Goal: Information Seeking & Learning: Find specific fact

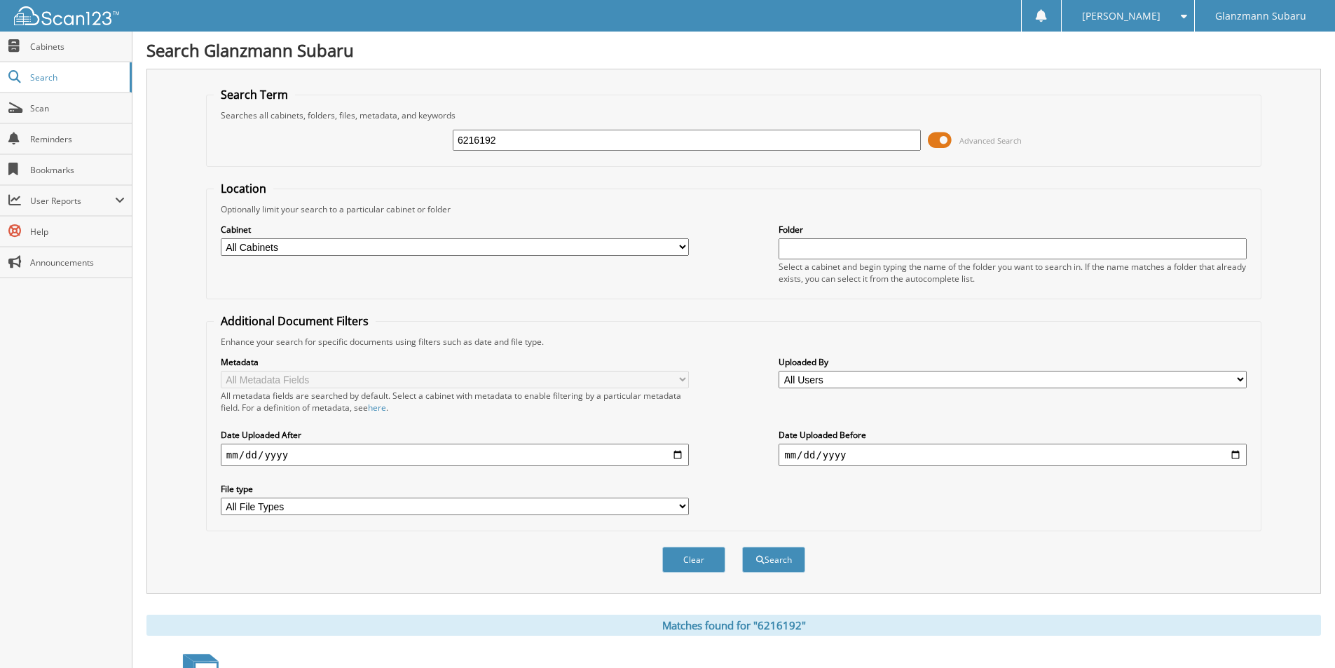
click at [942, 138] on span at bounding box center [940, 140] width 24 height 21
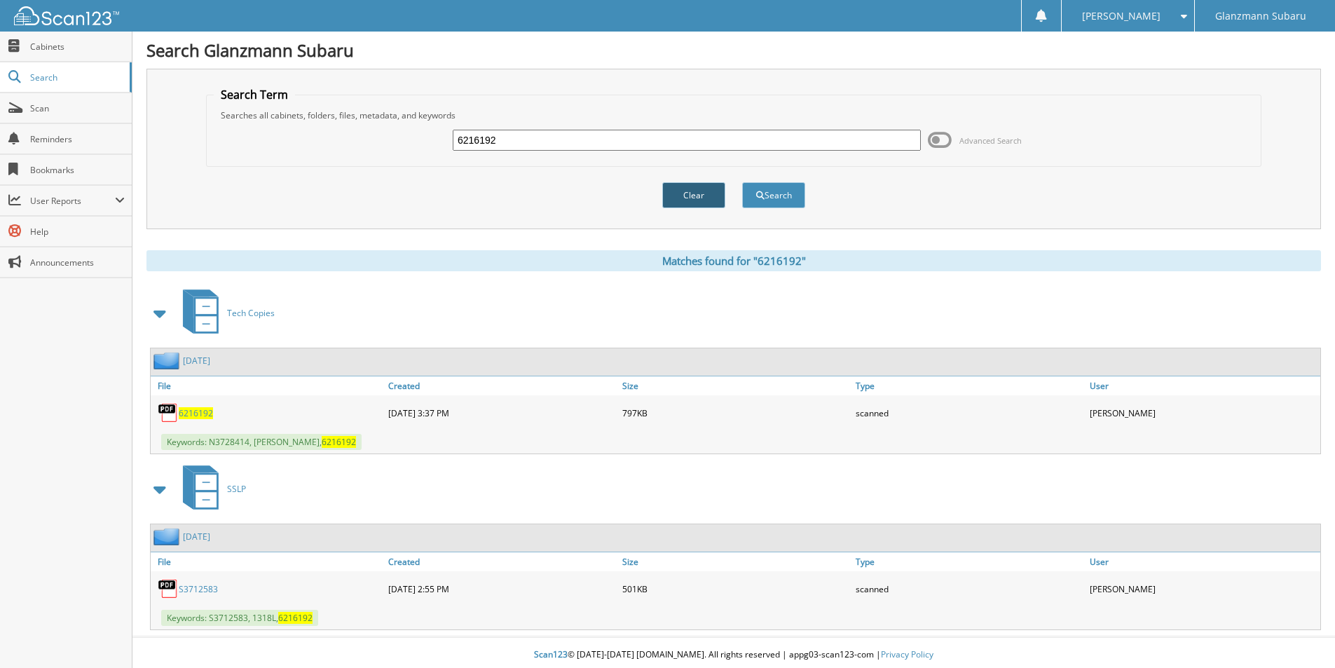
click at [687, 199] on button "Clear" at bounding box center [693, 195] width 63 height 26
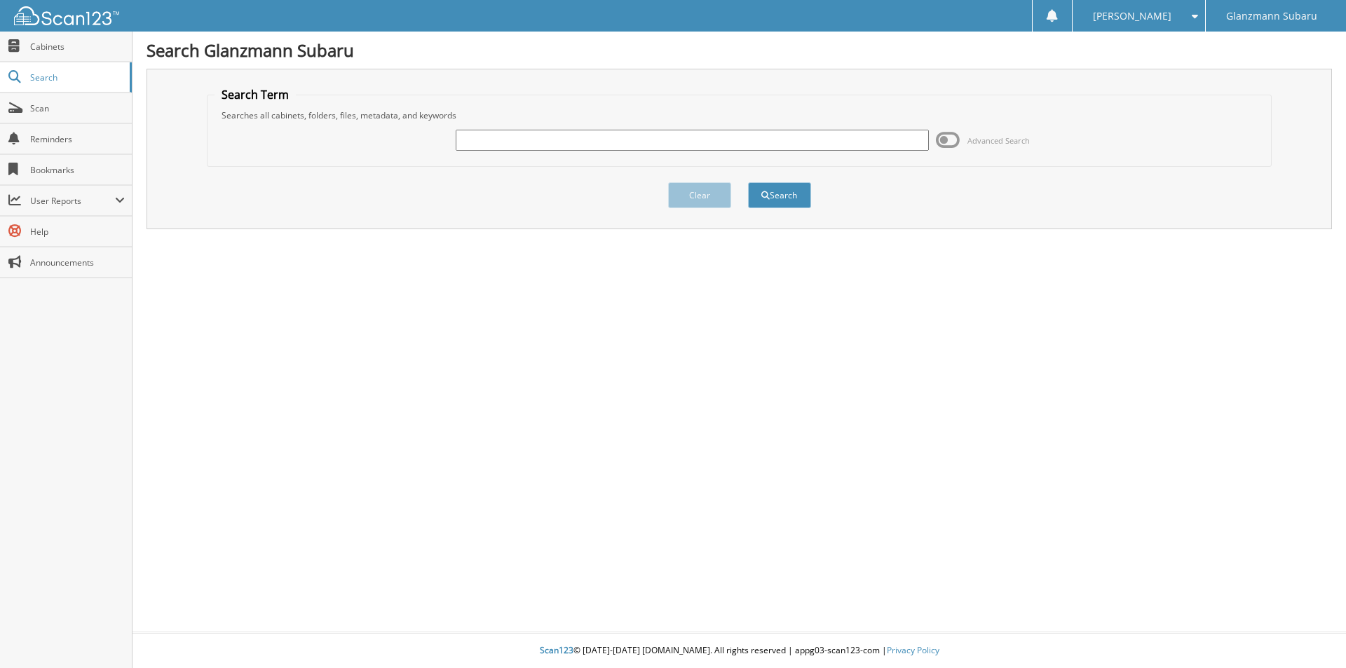
click at [477, 138] on input "text" at bounding box center [692, 140] width 472 height 21
type input "L3721327"
click at [748, 182] on button "Search" at bounding box center [779, 195] width 63 height 26
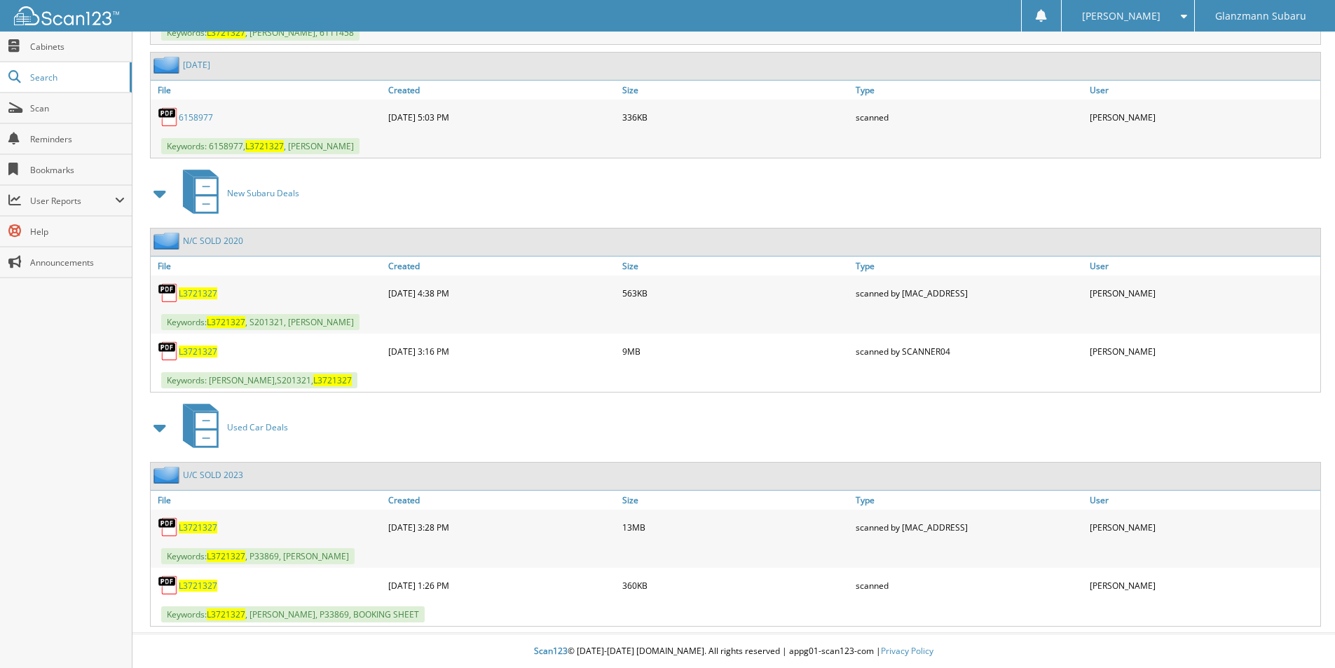
scroll to position [2257, 0]
click at [191, 529] on span "L3721327" at bounding box center [198, 527] width 39 height 12
click at [79, 83] on link "Search" at bounding box center [66, 77] width 132 height 30
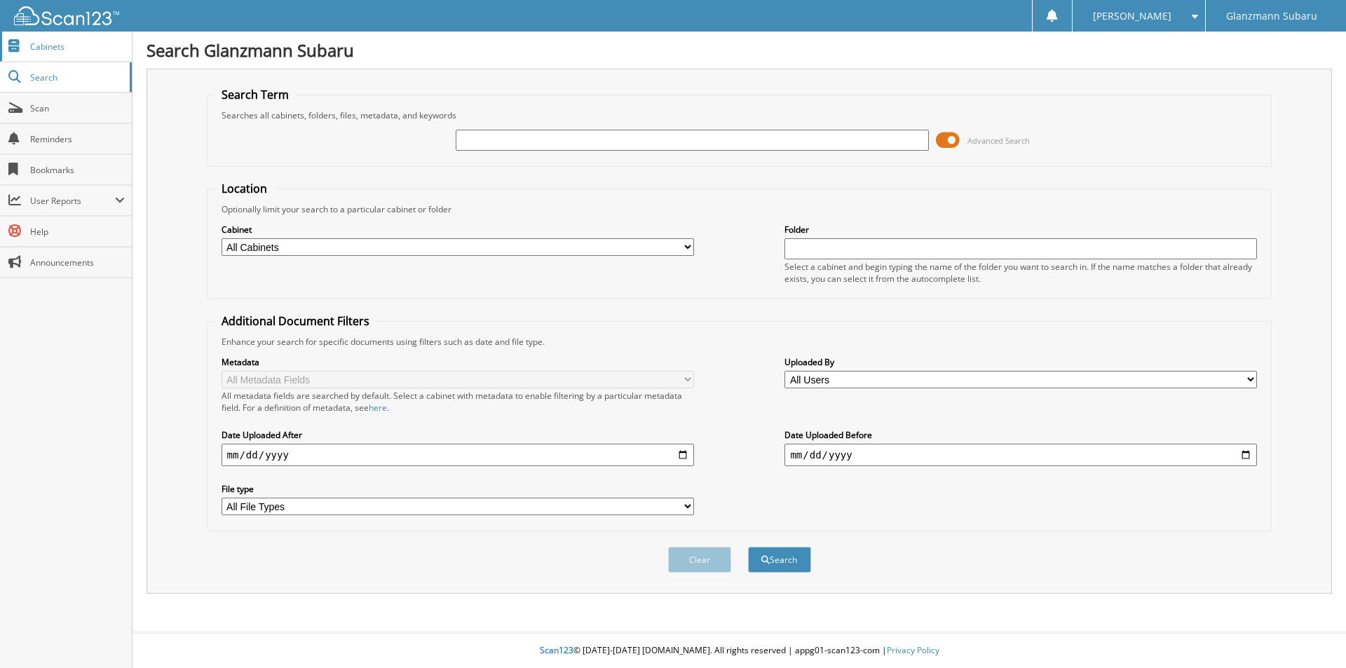
click at [86, 60] on link "Cabinets" at bounding box center [66, 47] width 132 height 30
